Goal: Task Accomplishment & Management: Manage account settings

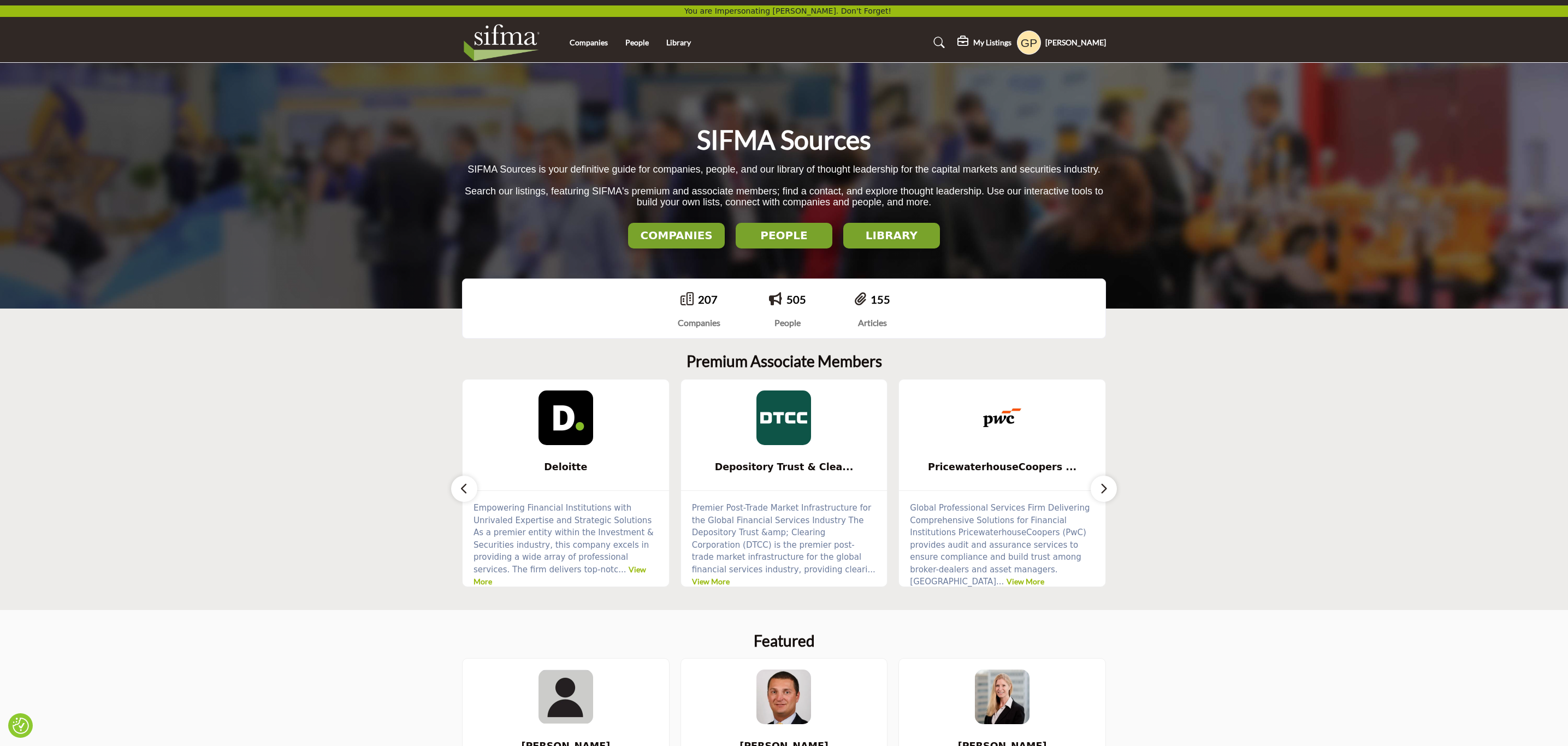
click at [979, 43] on h5 "My Listings" at bounding box center [992, 42] width 38 height 10
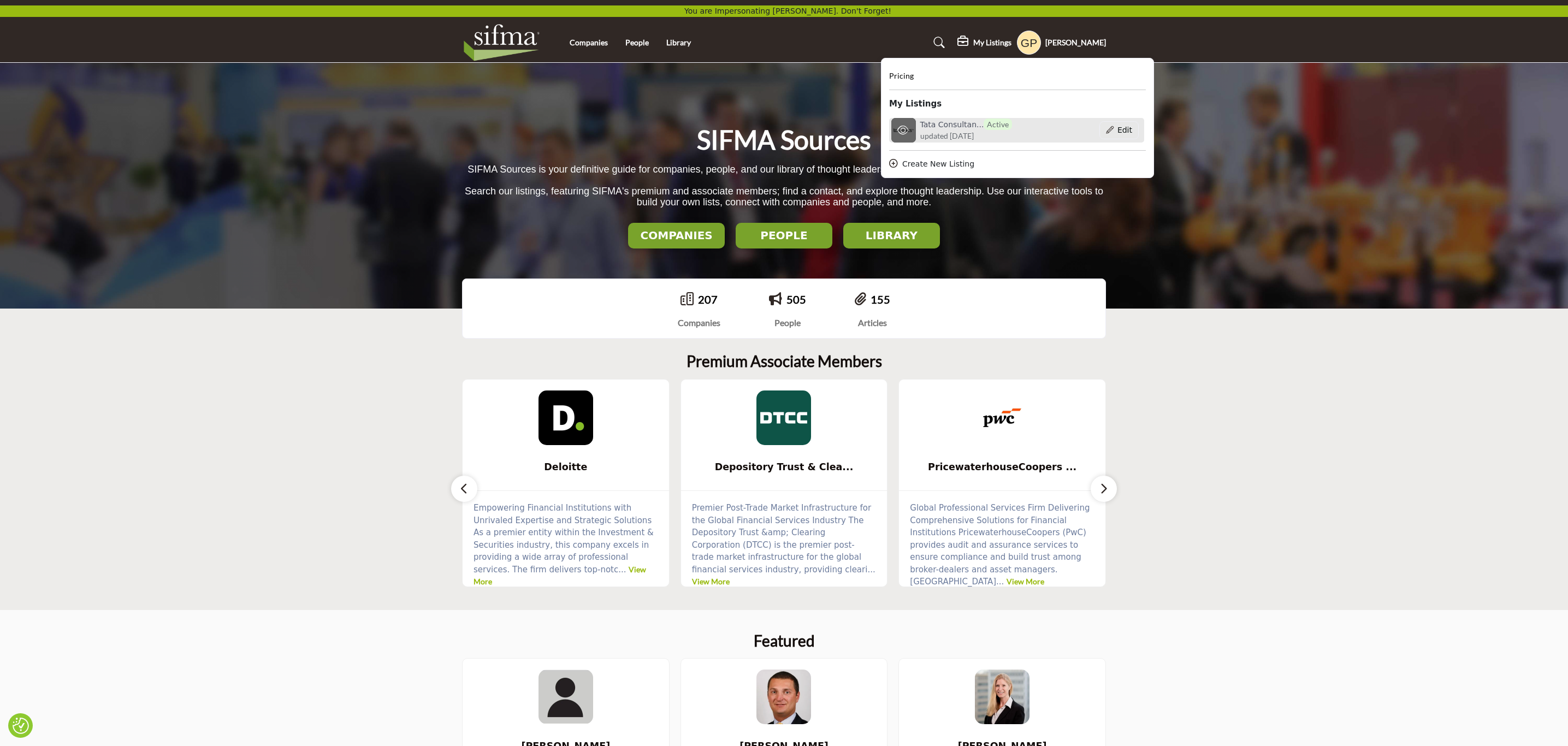
click at [959, 123] on h6 "Tata Consultan... Active" at bounding box center [966, 124] width 92 height 12
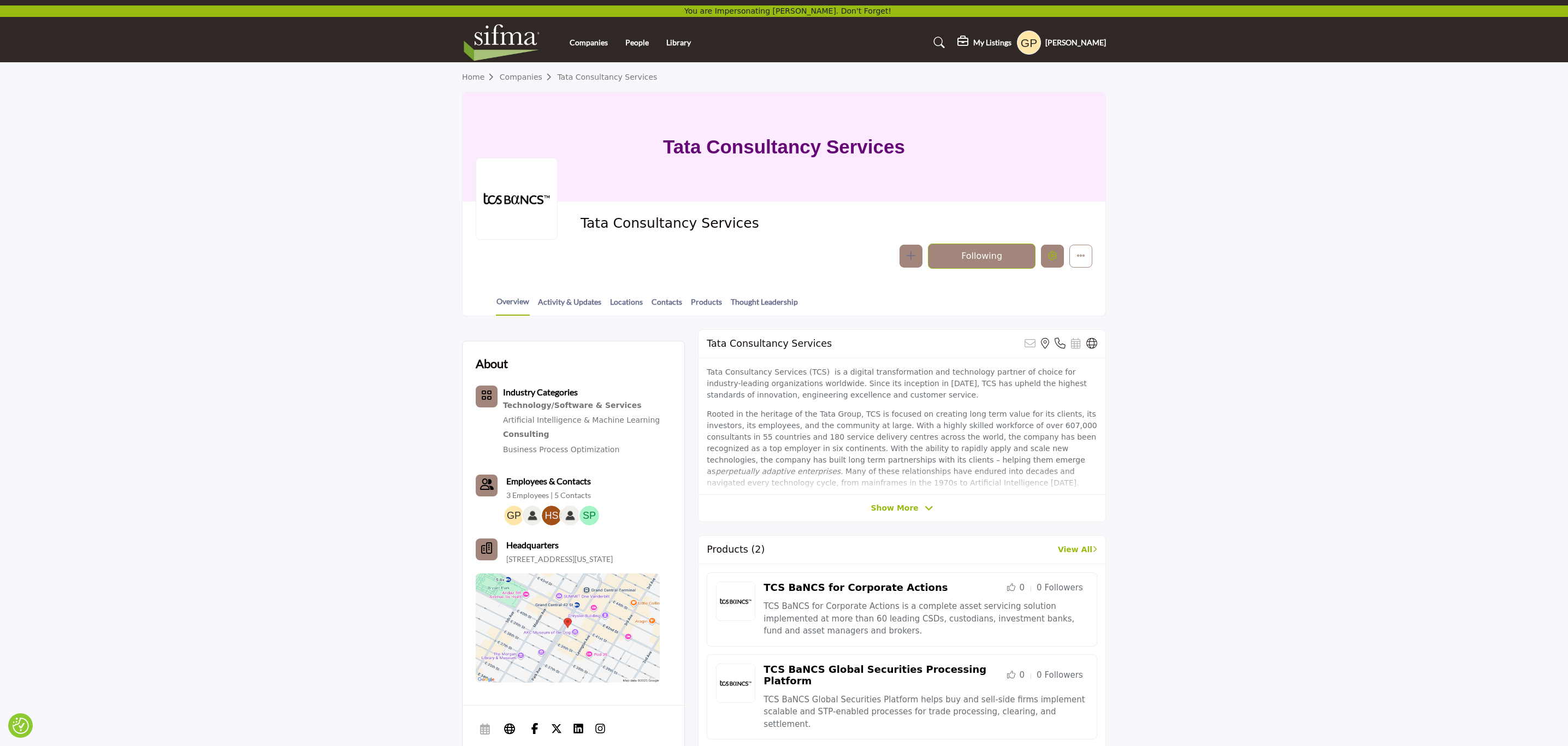
click at [1050, 252] on icon "Edit company" at bounding box center [1052, 255] width 9 height 9
click at [1045, 244] on button "Edit company" at bounding box center [1052, 256] width 23 height 23
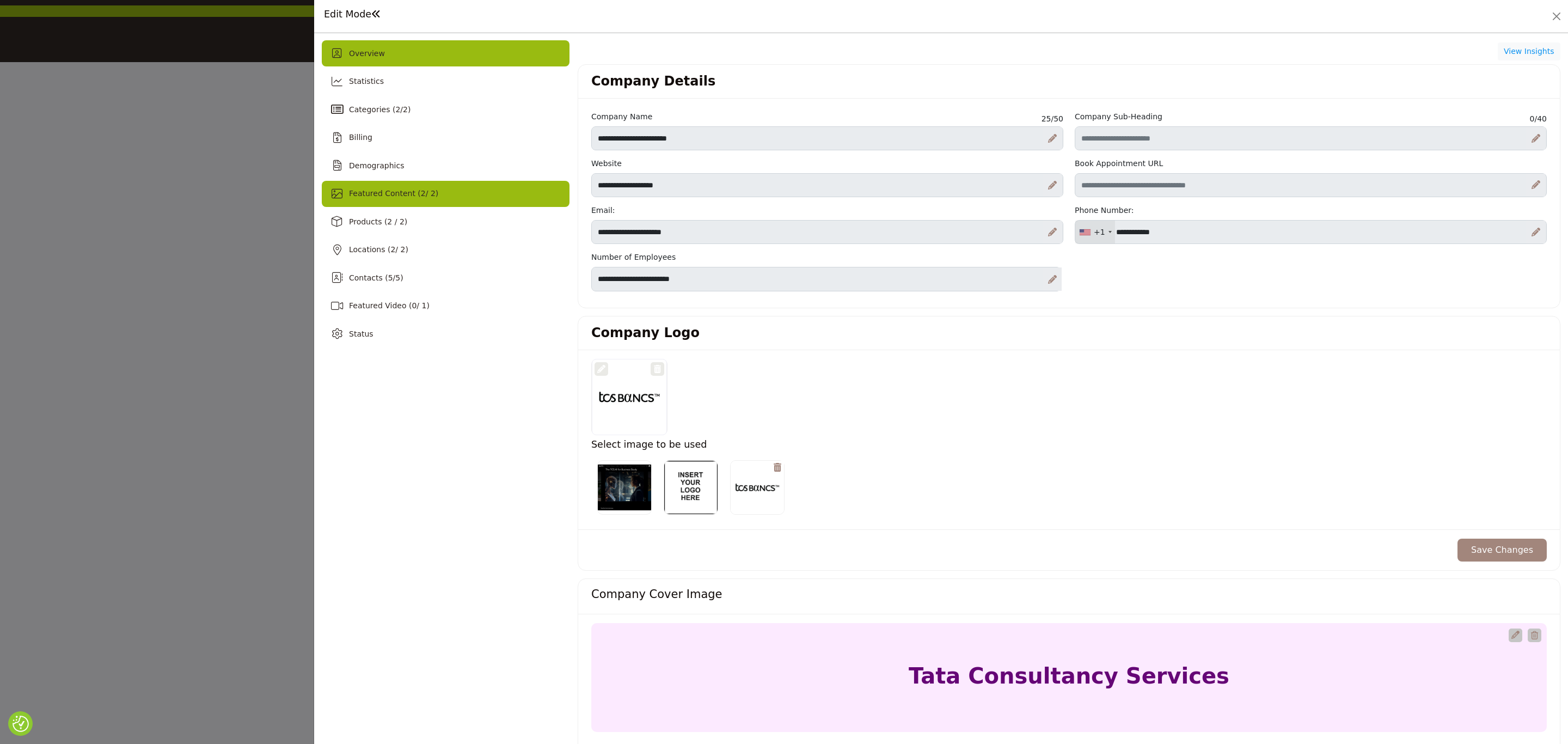
click at [425, 189] on span "Featured Content ( 2 / 2)" at bounding box center [394, 193] width 89 height 9
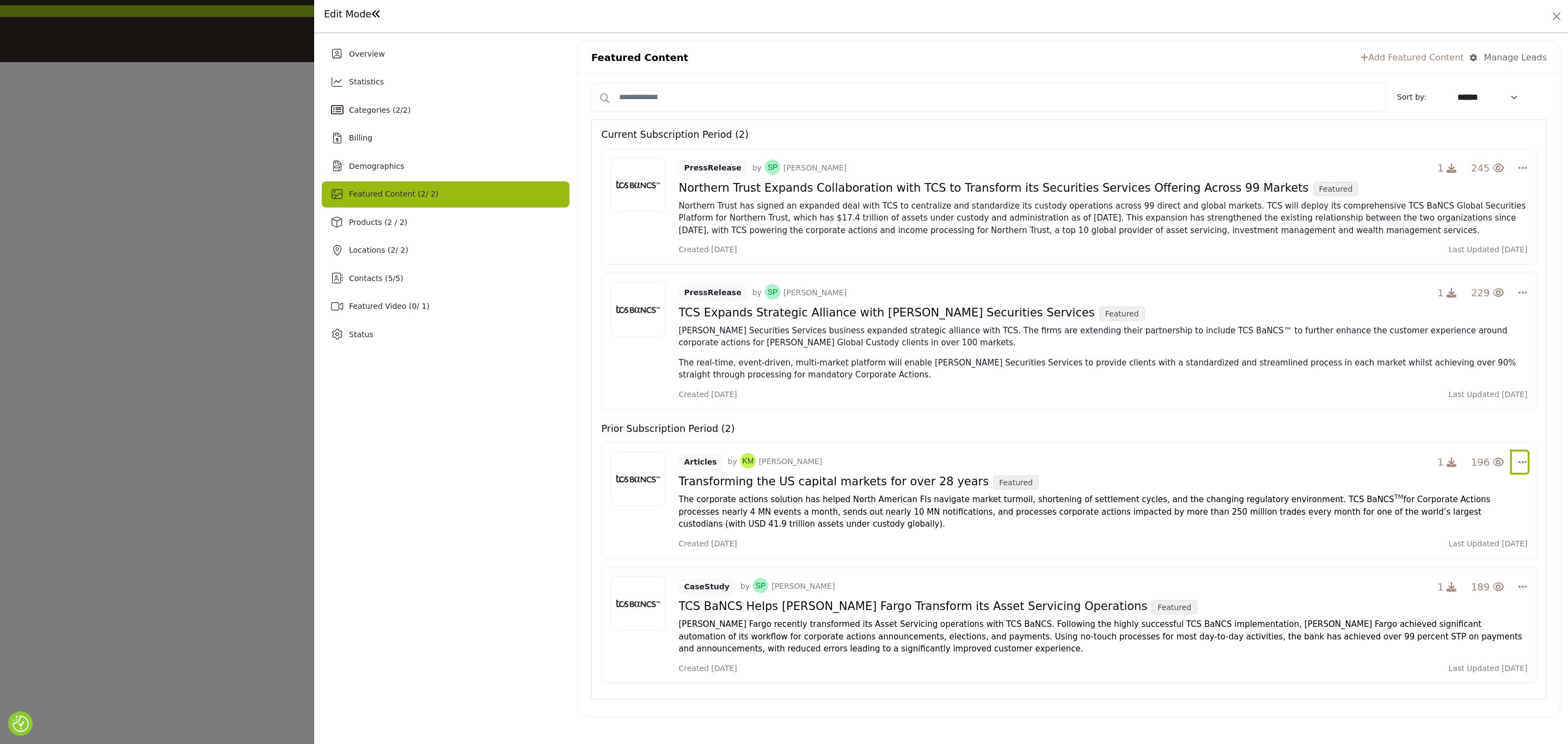
click at [1519, 466] on icon "Select Dropdown Options" at bounding box center [1523, 461] width 9 height 10
